Goal: Information Seeking & Learning: Learn about a topic

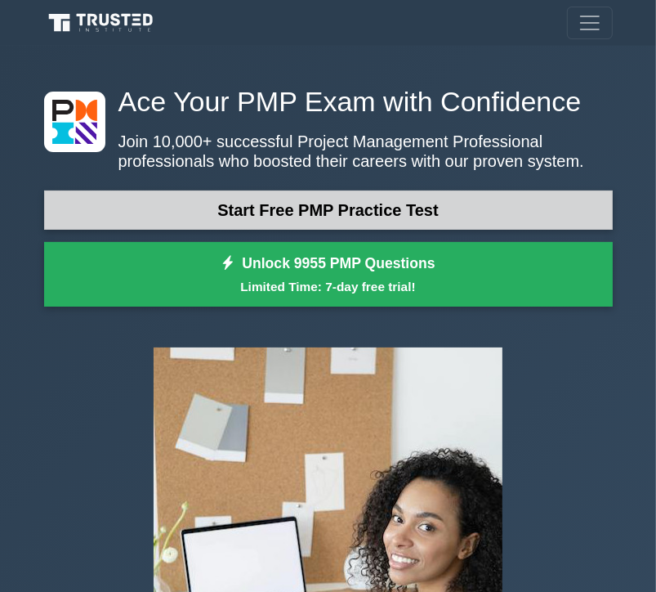
click at [275, 224] on link "Start Free PMP Practice Test" at bounding box center [328, 209] width 569 height 39
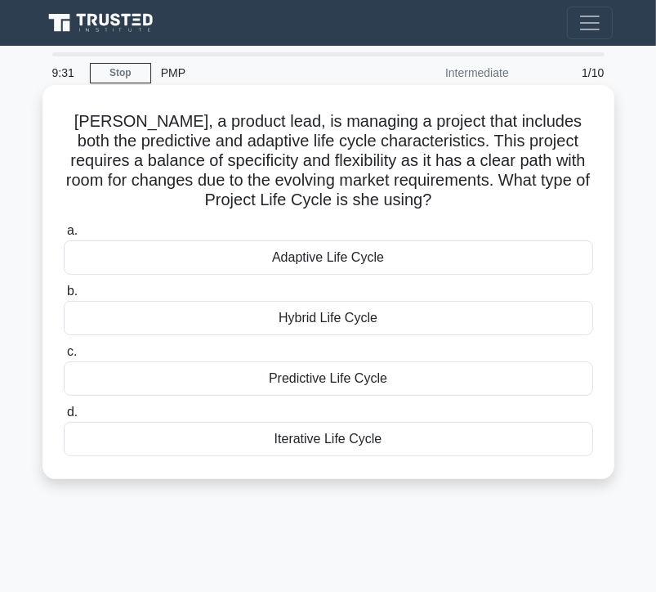
click at [290, 449] on div "Iterative Life Cycle" at bounding box center [329, 439] width 530 height 34
click at [64, 418] on input "d. Iterative Life Cycle" at bounding box center [64, 412] width 0 height 11
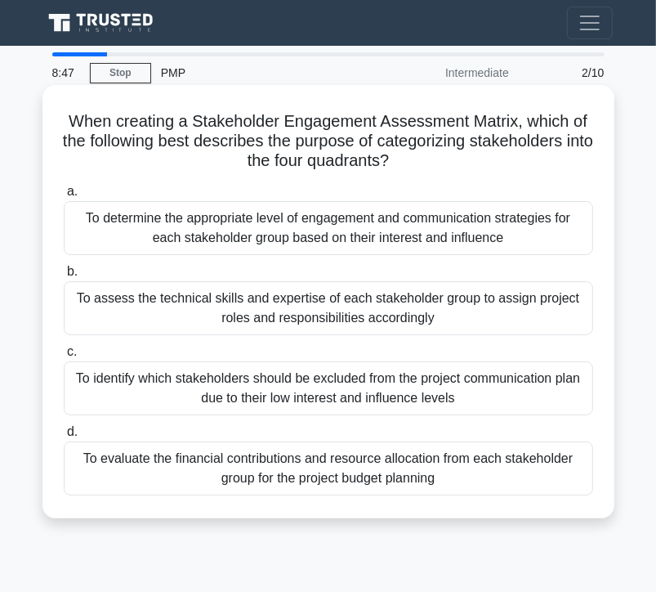
click at [419, 316] on div "To assess the technical skills and expertise of each stakeholder group to assig…" at bounding box center [329, 308] width 530 height 54
click at [64, 277] on input "b. To assess the technical skills and expertise of each stakeholder group to as…" at bounding box center [64, 272] width 0 height 11
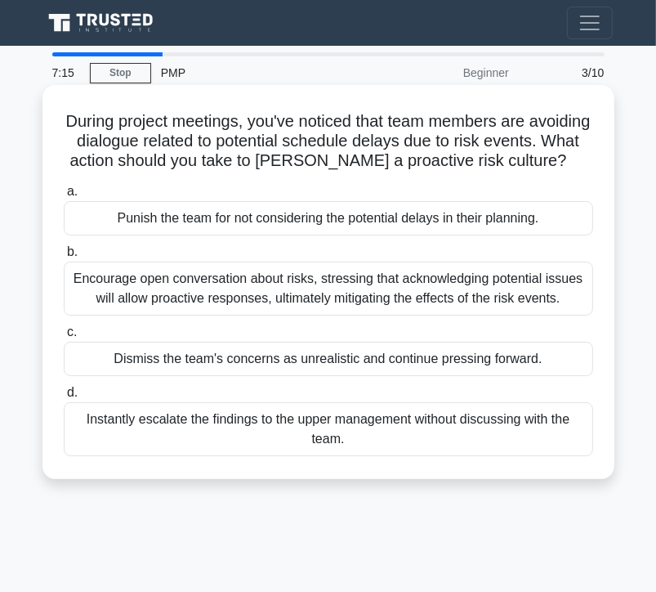
click at [355, 316] on div "Encourage open conversation about risks, stressing that acknowledging potential…" at bounding box center [329, 289] width 530 height 54
click at [64, 258] on input "b. Encourage open conversation about risks, stressing that acknowledging potent…" at bounding box center [64, 252] width 0 height 11
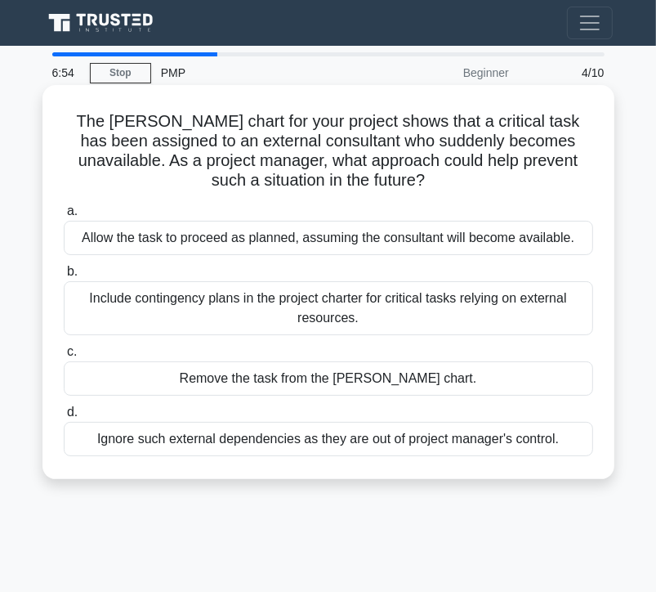
click at [366, 315] on div "Include contingency plans in the project charter for critical tasks relying on …" at bounding box center [329, 308] width 530 height 54
click at [64, 277] on input "b. Include contingency plans in the project charter for critical tasks relying …" at bounding box center [64, 272] width 0 height 11
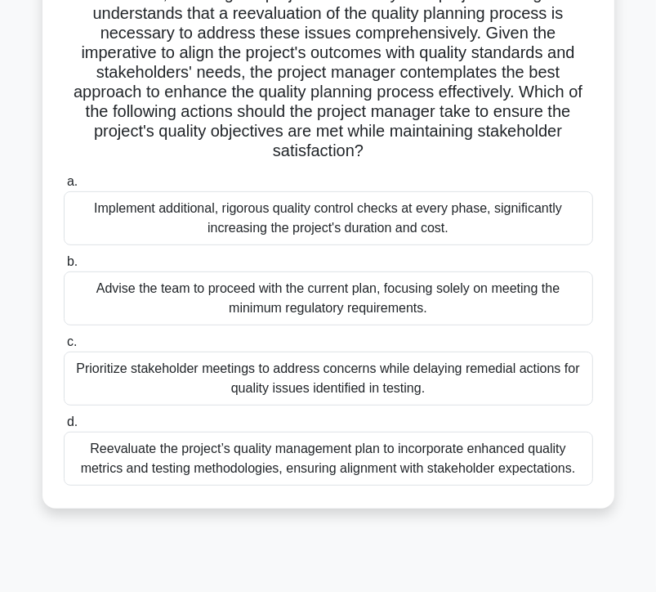
scroll to position [284, 0]
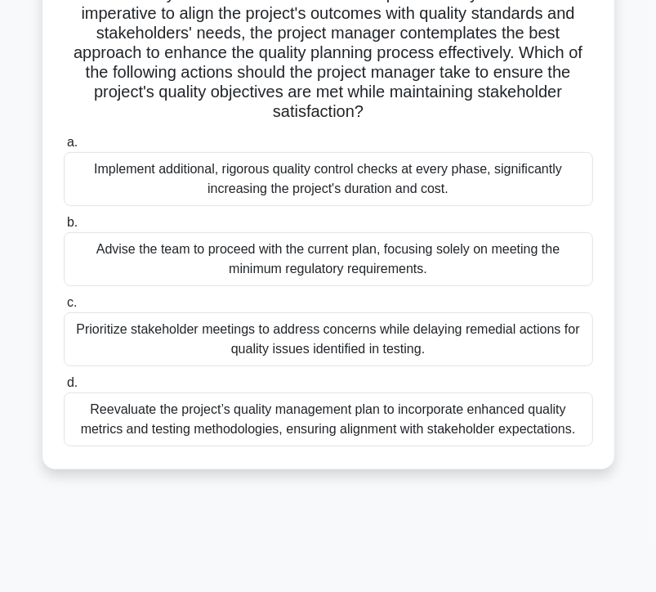
click at [481, 429] on div "Reevaluate the project’s quality management plan to incorporate enhanced qualit…" at bounding box center [329, 419] width 530 height 54
click at [64, 388] on input "d. Reevaluate the project’s quality management plan to incorporate enhanced qua…" at bounding box center [64, 383] width 0 height 11
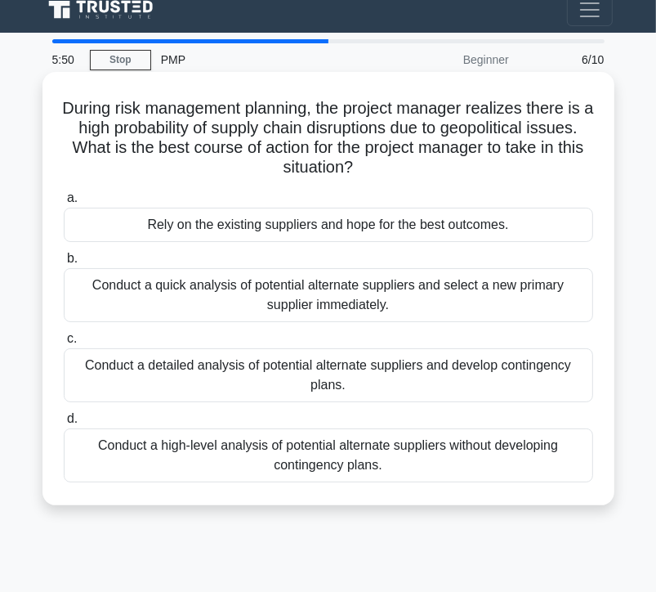
scroll to position [0, 0]
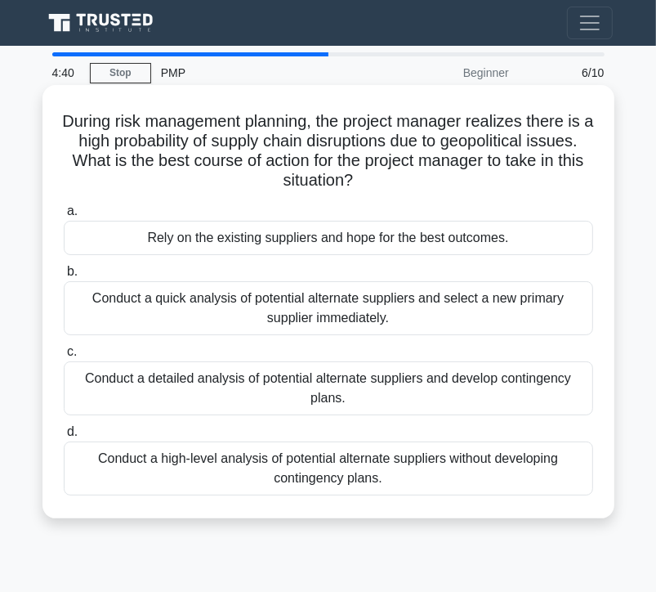
click at [429, 393] on div "Conduct a detailed analysis of potential alternate suppliers and develop contin…" at bounding box center [329, 388] width 530 height 54
click at [64, 357] on input "c. Conduct a detailed analysis of potential alternate suppliers and develop con…" at bounding box center [64, 352] width 0 height 11
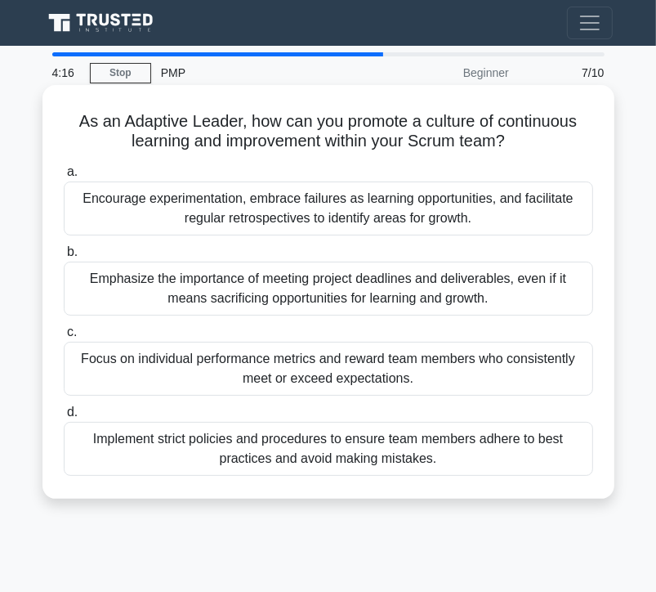
click at [504, 226] on div "Encourage experimentation, embrace failures as learning opportunities, and faci…" at bounding box center [329, 208] width 530 height 54
click at [64, 177] on input "a. Encourage experimentation, embrace failures as learning opportunities, and f…" at bounding box center [64, 172] width 0 height 11
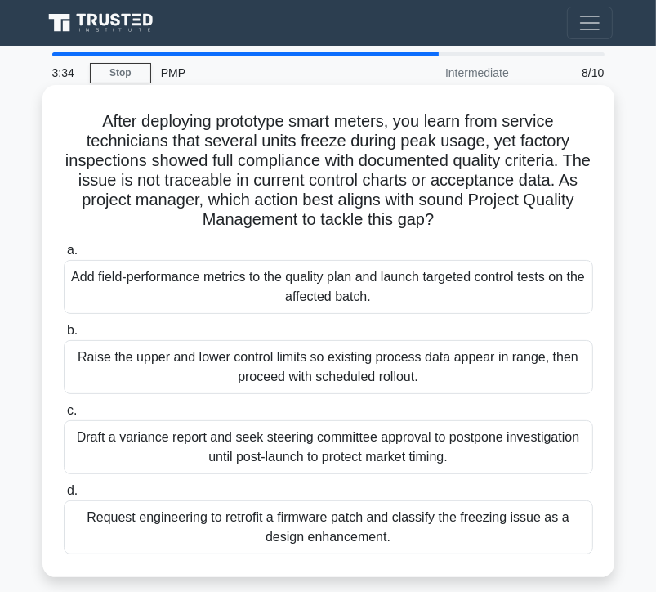
click at [251, 519] on div "Request engineering to retrofit a firmware patch and classify the freezing issu…" at bounding box center [329, 527] width 530 height 54
click at [64, 496] on input "d. Request engineering to retrofit a firmware patch and classify the freezing i…" at bounding box center [64, 491] width 0 height 11
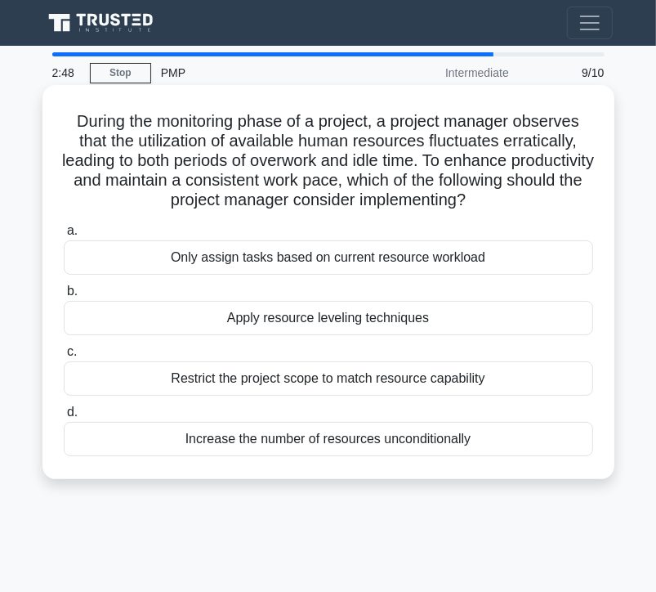
click at [329, 325] on div "Apply resource leveling techniques" at bounding box center [329, 318] width 530 height 34
click at [64, 297] on input "b. Apply resource leveling techniques" at bounding box center [64, 291] width 0 height 11
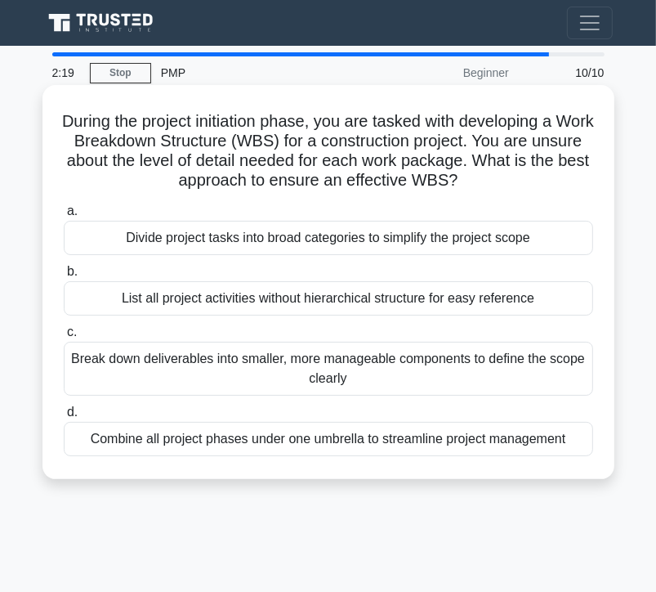
click at [396, 366] on div "Break down deliverables into smaller, more manageable components to define the …" at bounding box center [329, 369] width 530 height 54
click at [64, 338] on input "c. Break down deliverables into smaller, more manageable components to define t…" at bounding box center [64, 332] width 0 height 11
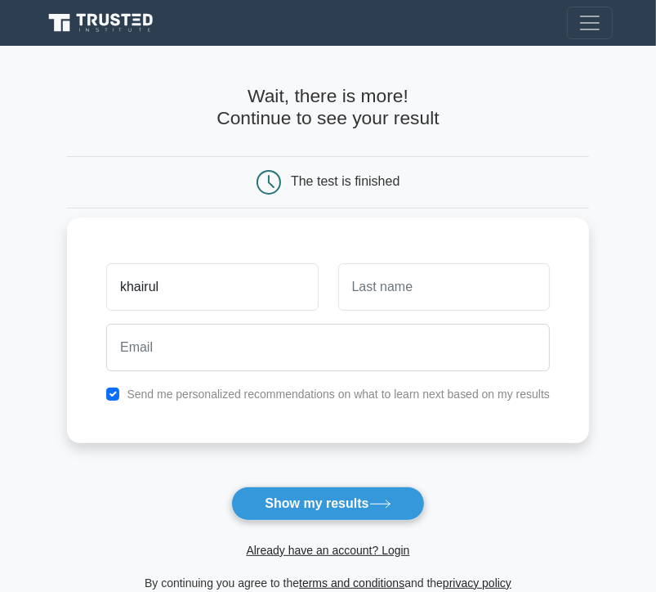
type input "khairul"
click at [399, 298] on input "text" at bounding box center [444, 286] width 212 height 47
type input "farkhan"
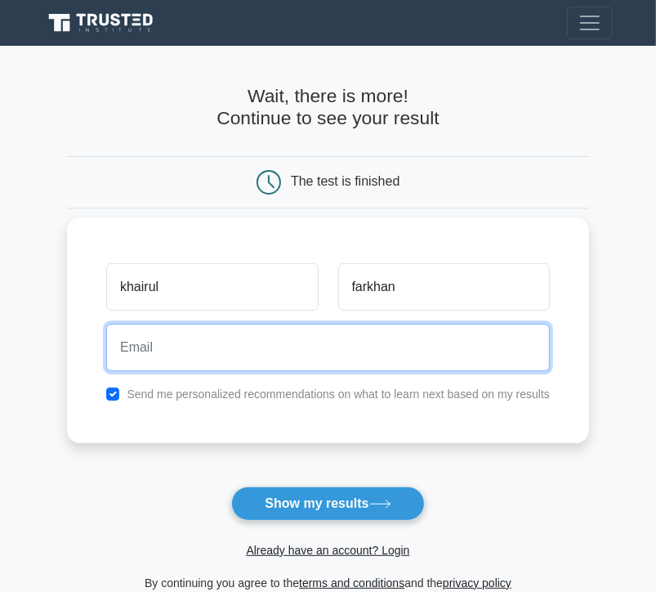
click at [380, 349] on input "email" at bounding box center [328, 347] width 444 height 47
type input "khairulfarkhan63@gmail.com"
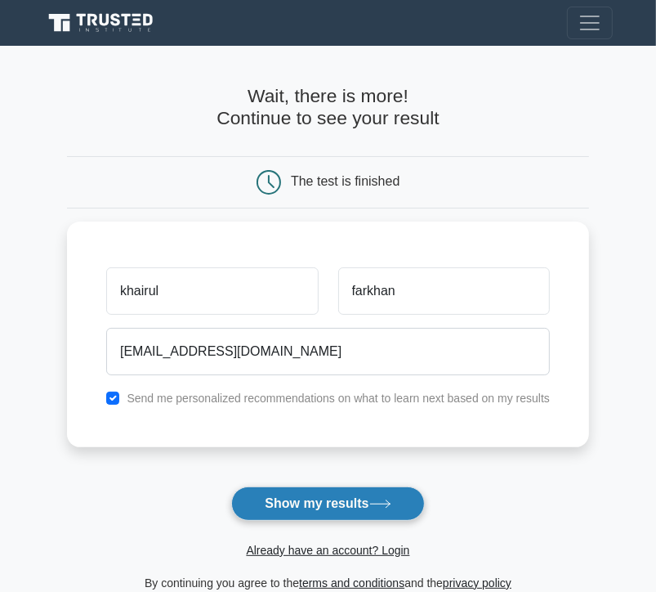
click at [363, 516] on button "Show my results" at bounding box center [327, 503] width 193 height 34
